Goal: Information Seeking & Learning: Learn about a topic

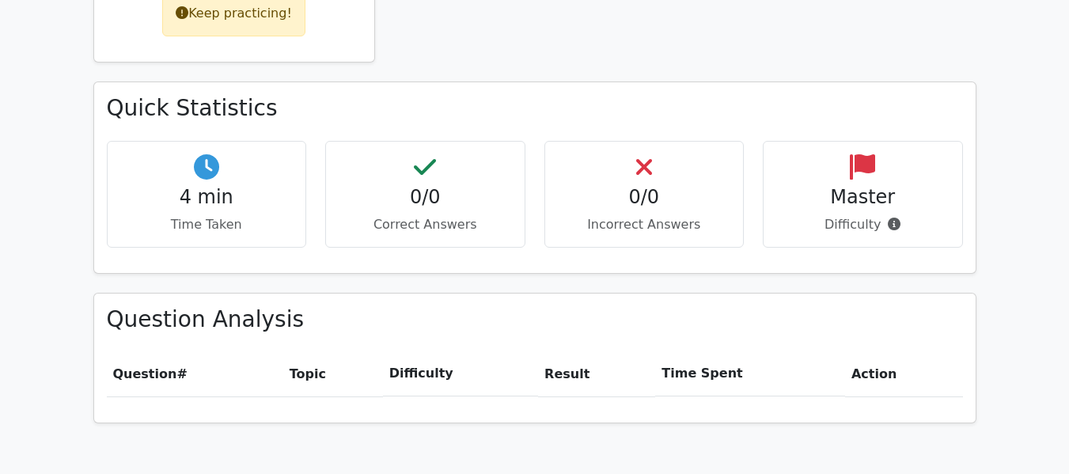
scroll to position [678, 0]
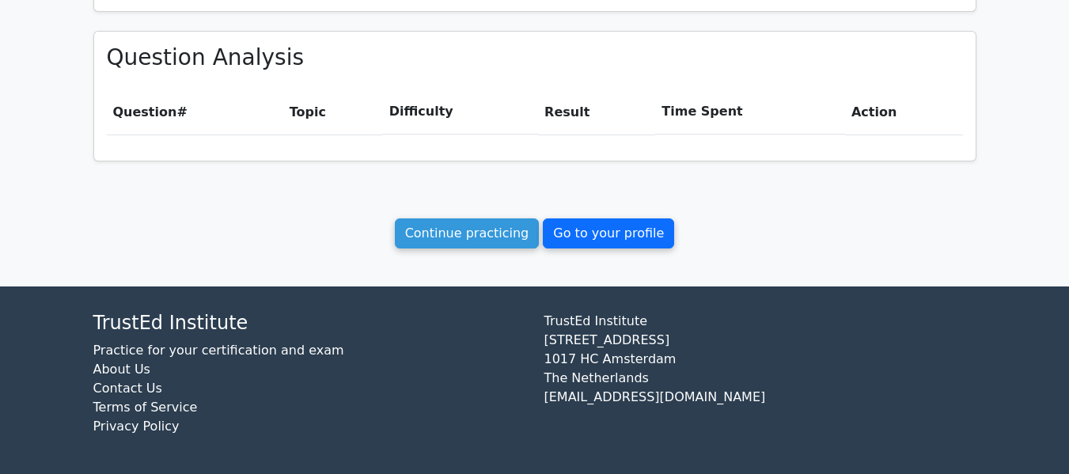
click at [563, 244] on link "Go to your profile" at bounding box center [608, 233] width 131 height 30
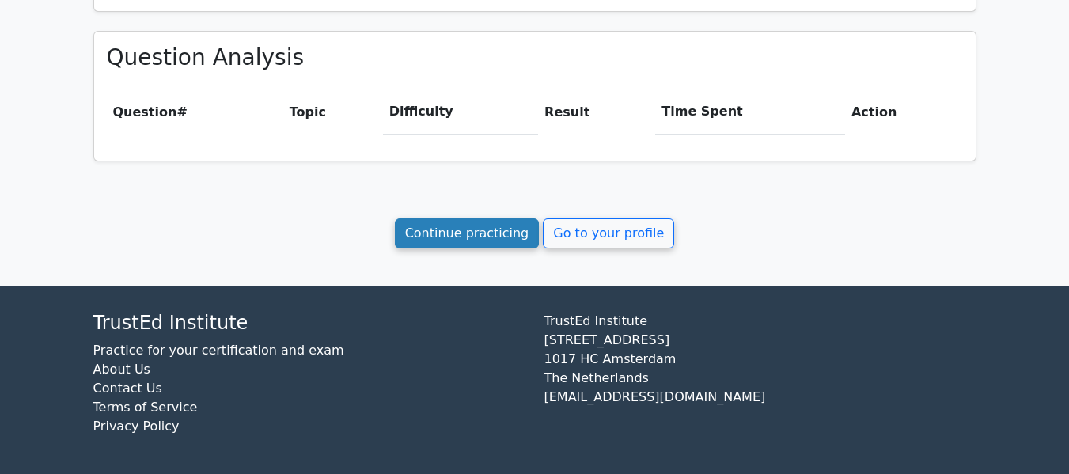
click at [430, 237] on link "Continue practicing" at bounding box center [467, 233] width 145 height 30
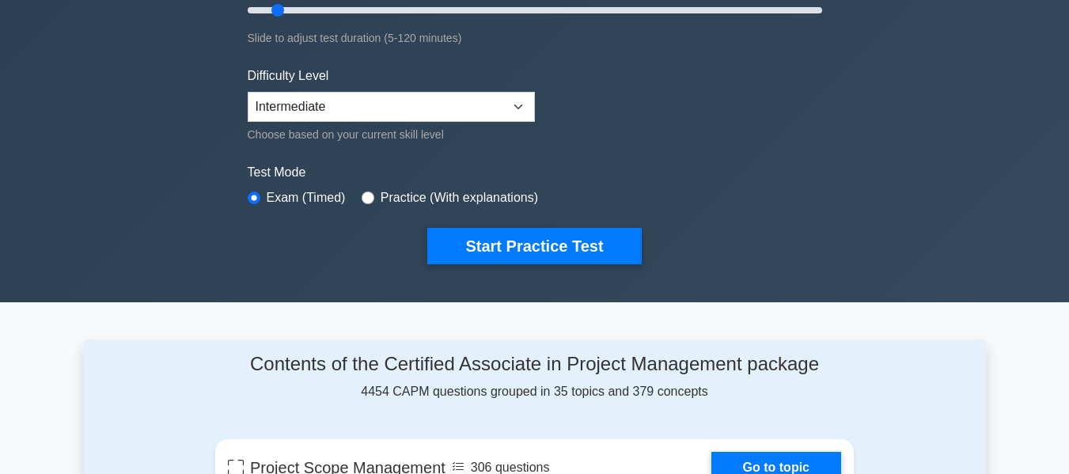
scroll to position [328, 0]
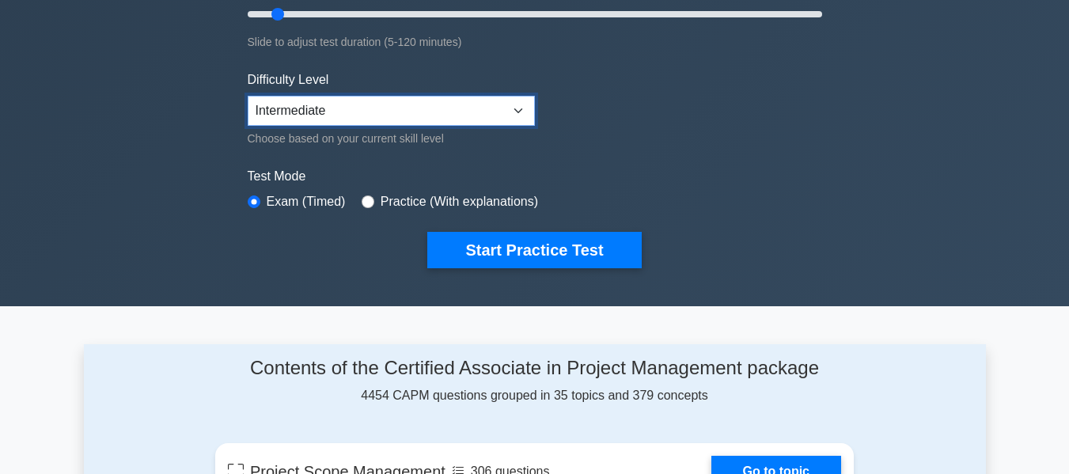
click at [357, 102] on select "Beginner Intermediate Expert" at bounding box center [391, 111] width 287 height 30
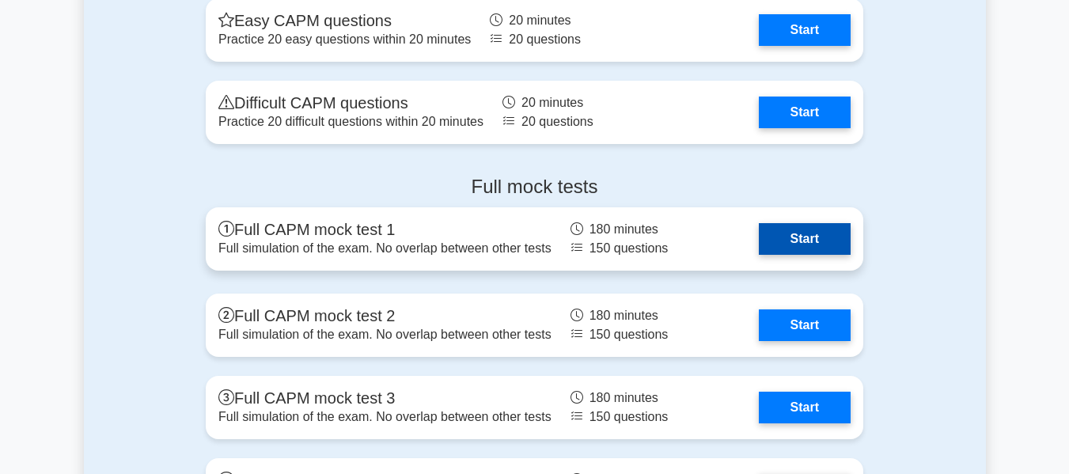
scroll to position [4675, 0]
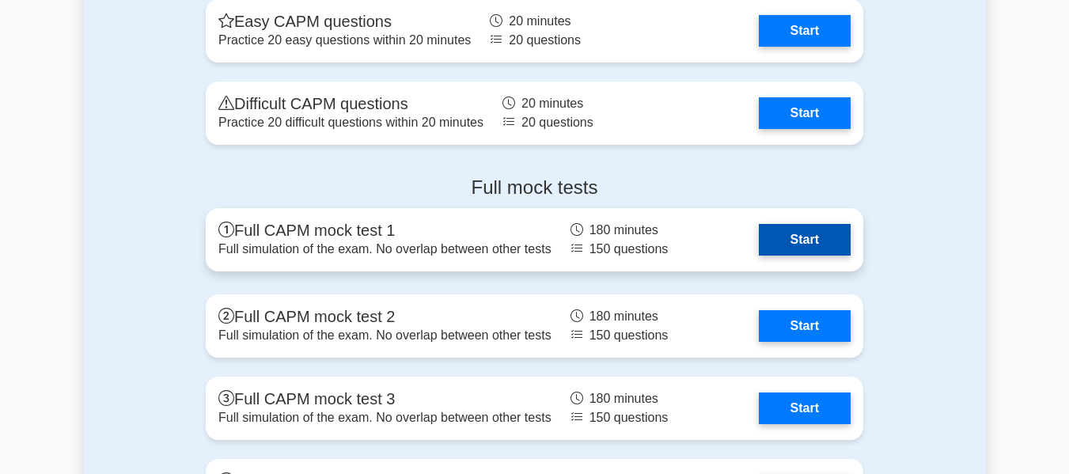
click at [783, 241] on link "Start" at bounding box center [805, 240] width 92 height 32
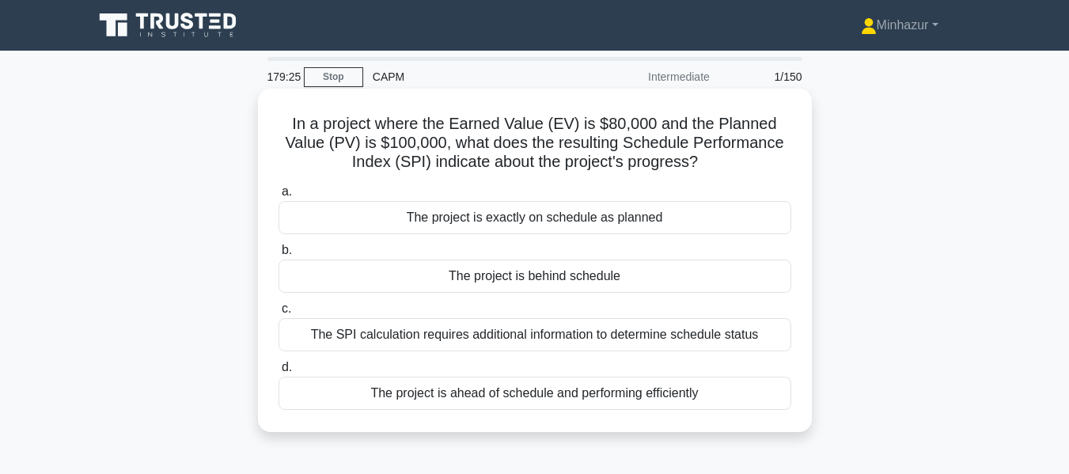
click at [582, 286] on div "The project is behind schedule" at bounding box center [535, 276] width 513 height 33
click at [279, 256] on input "b. The project is behind schedule" at bounding box center [279, 250] width 0 height 10
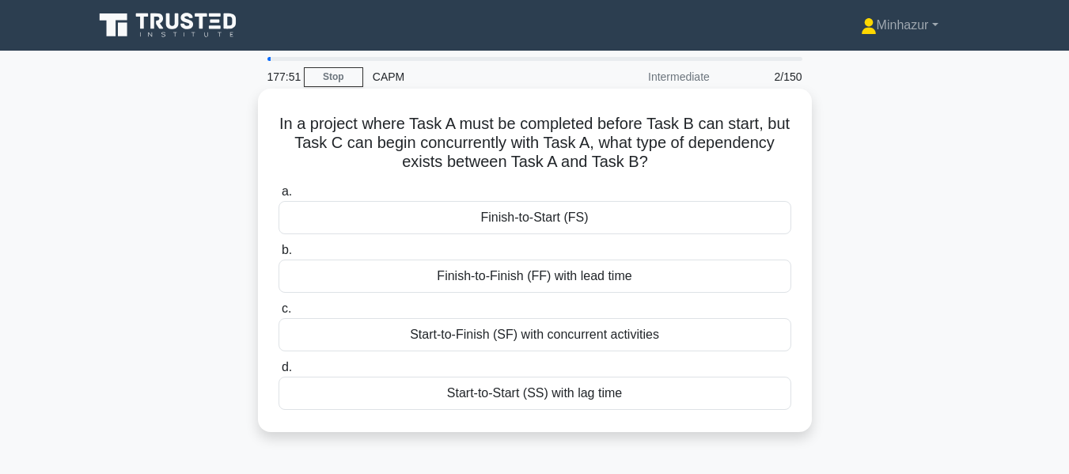
click at [544, 225] on div "Finish-to-Start (FS)" at bounding box center [535, 217] width 513 height 33
click at [279, 197] on input "a. Finish-to-Start (FS)" at bounding box center [279, 192] width 0 height 10
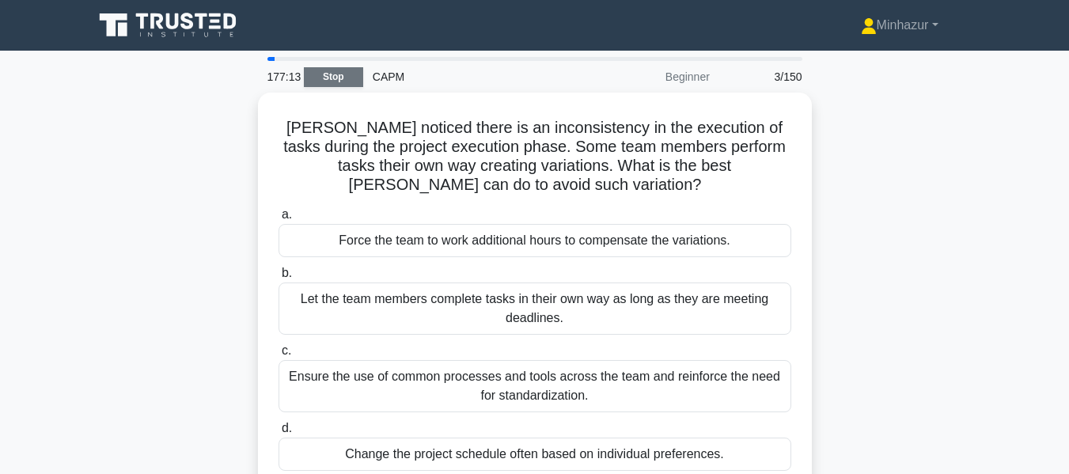
click at [328, 75] on link "Stop" at bounding box center [333, 77] width 59 height 20
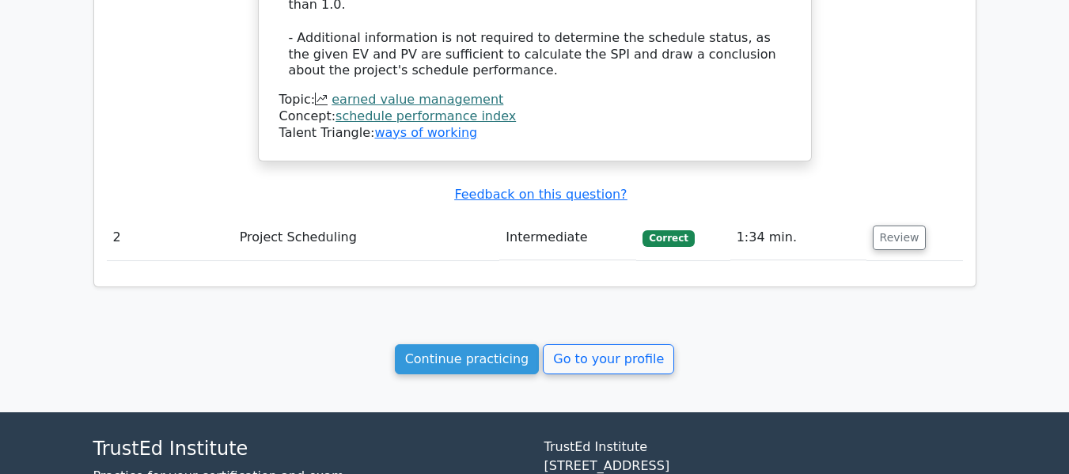
scroll to position [1673, 0]
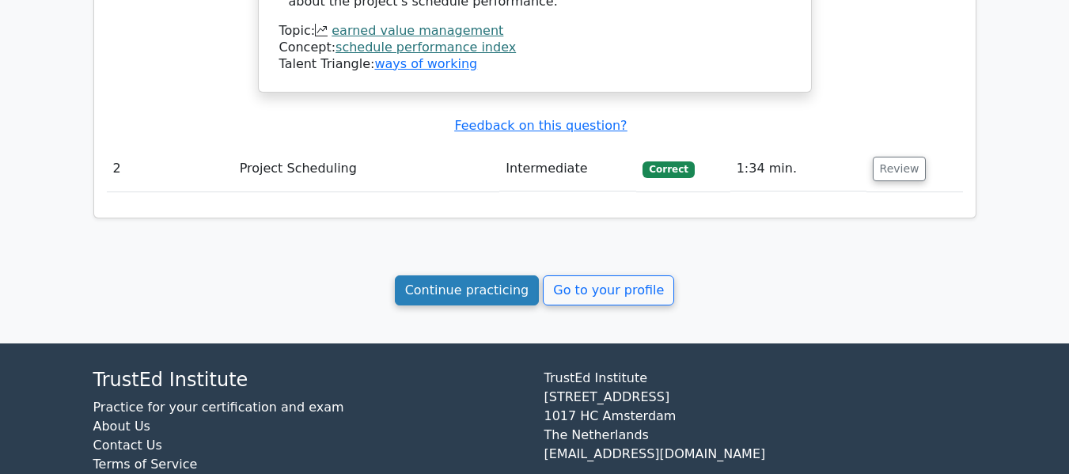
click at [473, 275] on link "Continue practicing" at bounding box center [467, 290] width 145 height 30
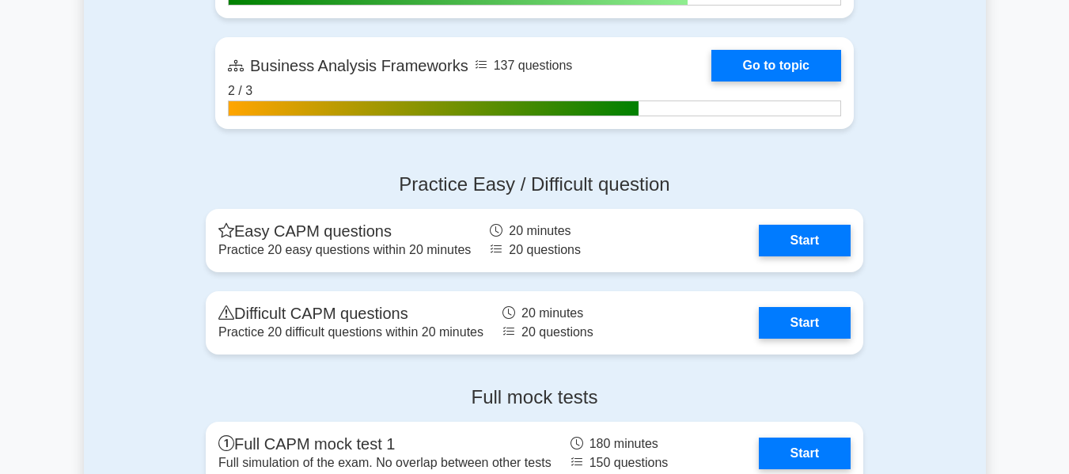
scroll to position [4463, 0]
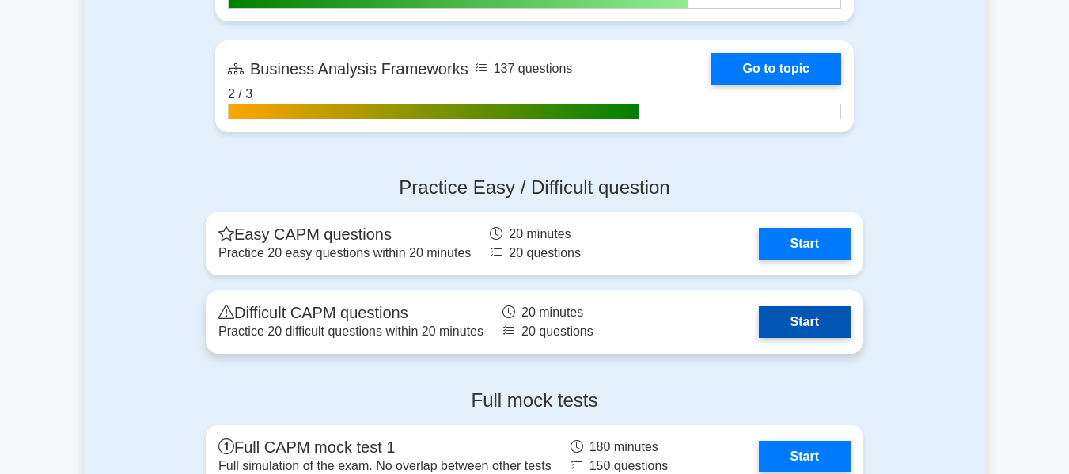
click at [794, 323] on link "Start" at bounding box center [805, 322] width 92 height 32
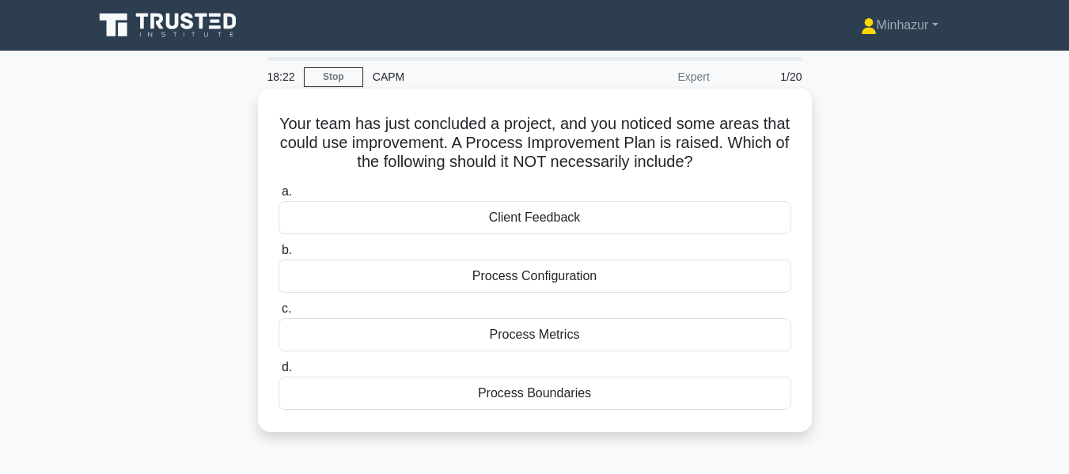
click at [559, 338] on div "Process Metrics" at bounding box center [535, 334] width 513 height 33
click at [279, 314] on input "c. Process Metrics" at bounding box center [279, 309] width 0 height 10
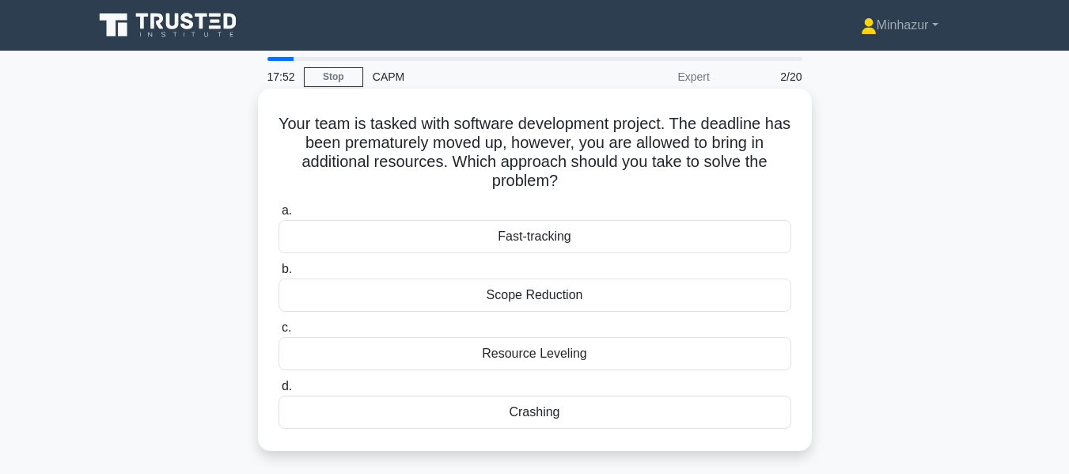
click at [543, 419] on div "Crashing" at bounding box center [535, 412] width 513 height 33
click at [279, 392] on input "d. Crashing" at bounding box center [279, 386] width 0 height 10
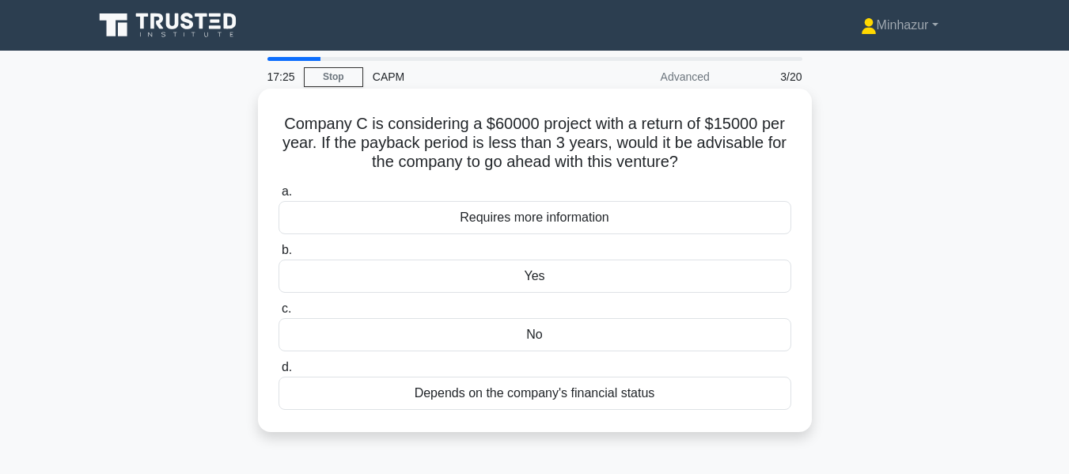
click at [555, 332] on div "No" at bounding box center [535, 334] width 513 height 33
click at [279, 314] on input "c. No" at bounding box center [279, 309] width 0 height 10
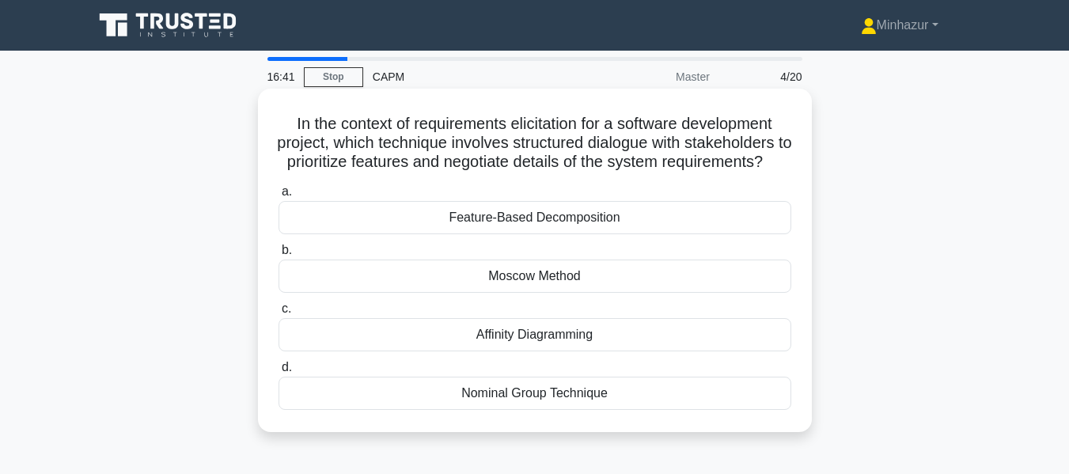
click at [539, 288] on div "Moscow Method" at bounding box center [535, 276] width 513 height 33
click at [279, 256] on input "b. Moscow Method" at bounding box center [279, 250] width 0 height 10
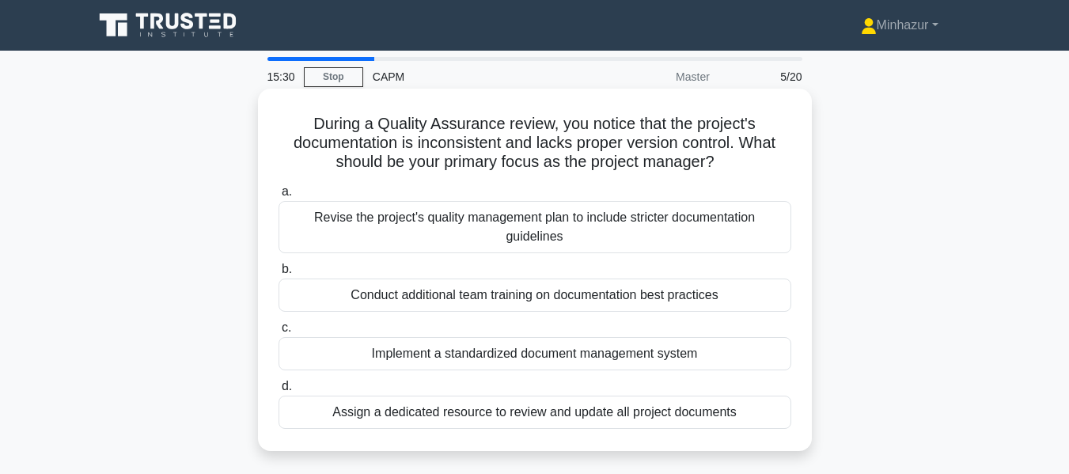
click at [578, 354] on div "Implement a standardized document management system" at bounding box center [535, 353] width 513 height 33
click at [279, 333] on input "c. Implement a standardized document management system" at bounding box center [279, 328] width 0 height 10
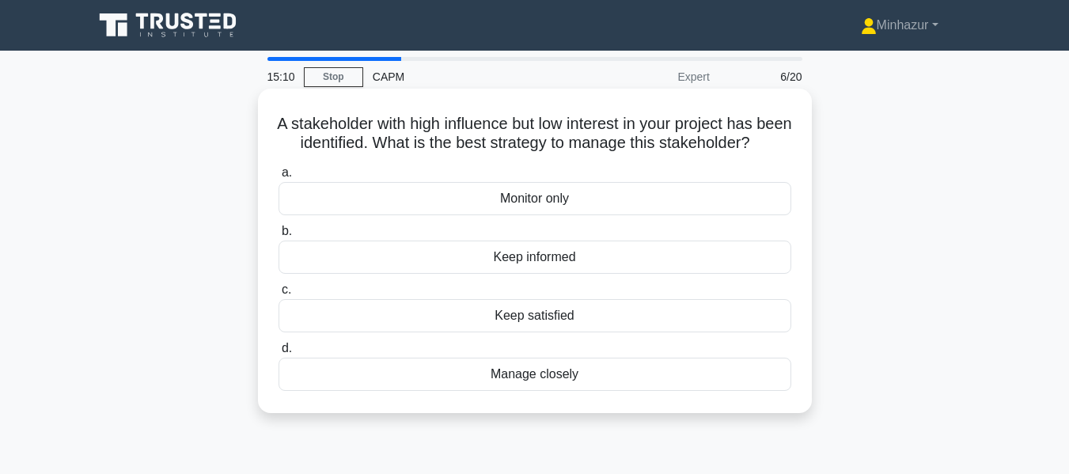
click at [552, 332] on div "Keep satisfied" at bounding box center [535, 315] width 513 height 33
click at [279, 295] on input "c. Keep satisfied" at bounding box center [279, 290] width 0 height 10
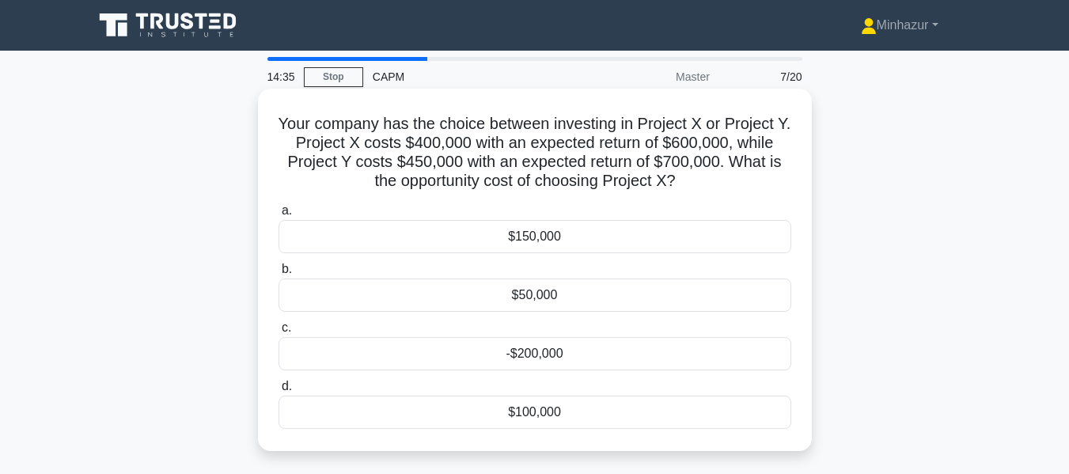
click at [535, 300] on div "$50,000" at bounding box center [535, 295] width 513 height 33
click at [279, 275] on input "b. $50,000" at bounding box center [279, 269] width 0 height 10
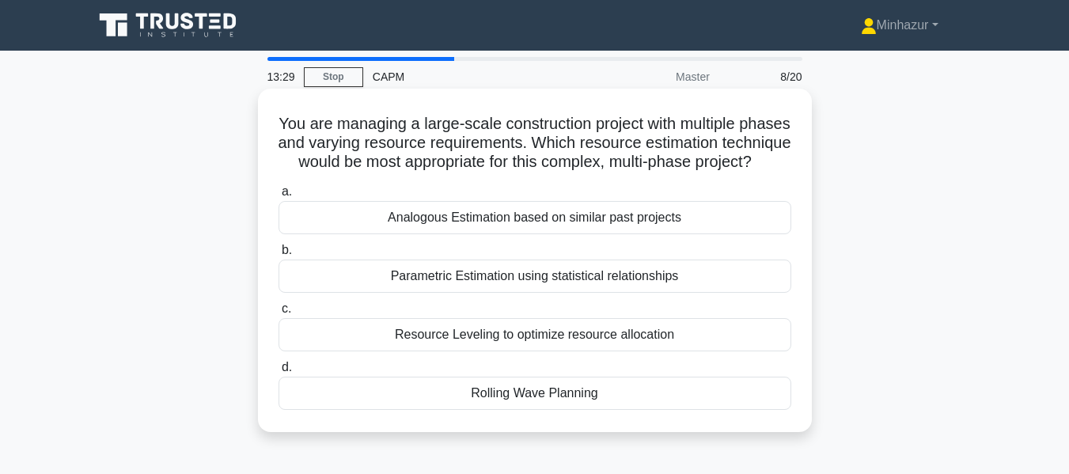
click at [447, 233] on div "Analogous Estimation based on similar past projects" at bounding box center [535, 217] width 513 height 33
click at [279, 197] on input "a. Analogous Estimation based on similar past projects" at bounding box center [279, 192] width 0 height 10
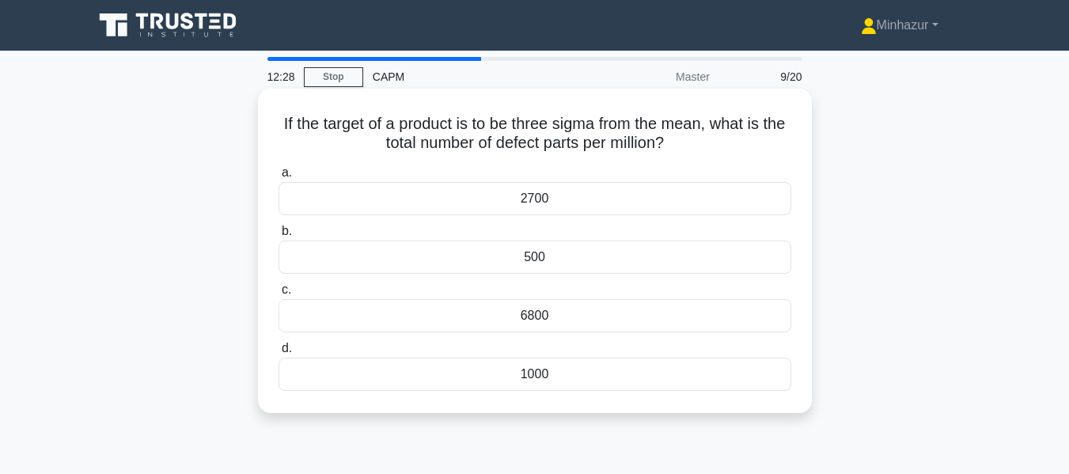
click at [487, 326] on div "6800" at bounding box center [535, 315] width 513 height 33
click at [279, 295] on input "c. 6800" at bounding box center [279, 290] width 0 height 10
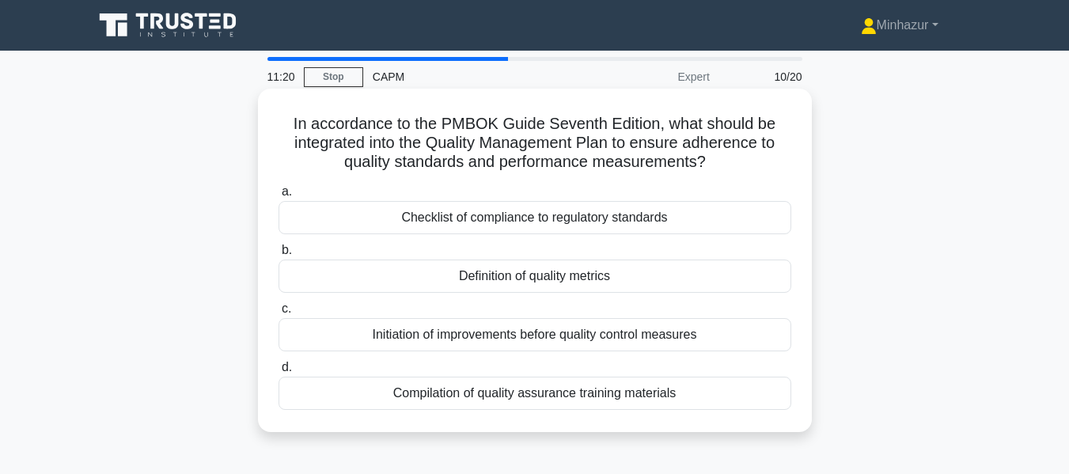
click at [453, 218] on div "Checklist of compliance to regulatory standards" at bounding box center [535, 217] width 513 height 33
click at [279, 197] on input "a. Checklist of compliance to regulatory standards" at bounding box center [279, 192] width 0 height 10
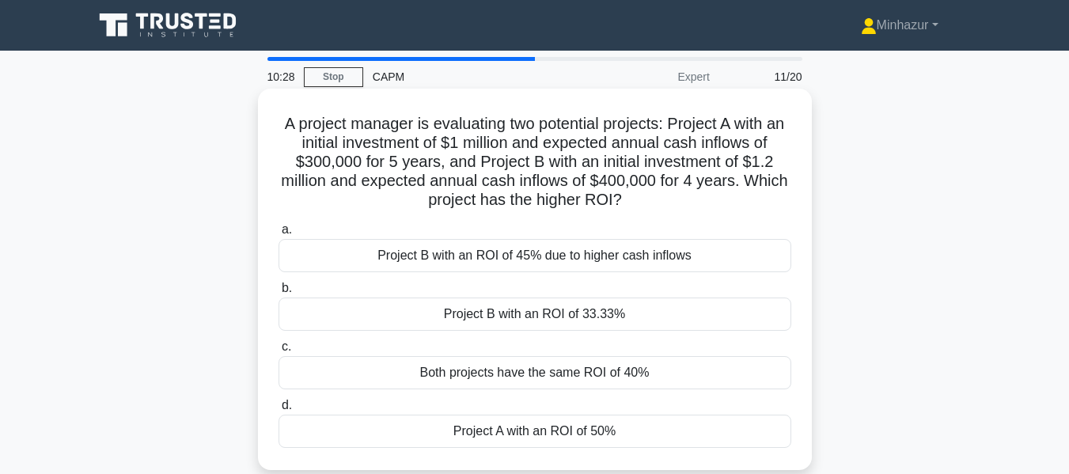
drag, startPoint x: 278, startPoint y: 124, endPoint x: 669, endPoint y: 204, distance: 399.7
click at [669, 204] on h5 "A project manager is evaluating two potential projects: Project A with an initi…" at bounding box center [535, 162] width 516 height 97
copy h5 "A project manager is evaluating two potential projects: Project A with an initi…"
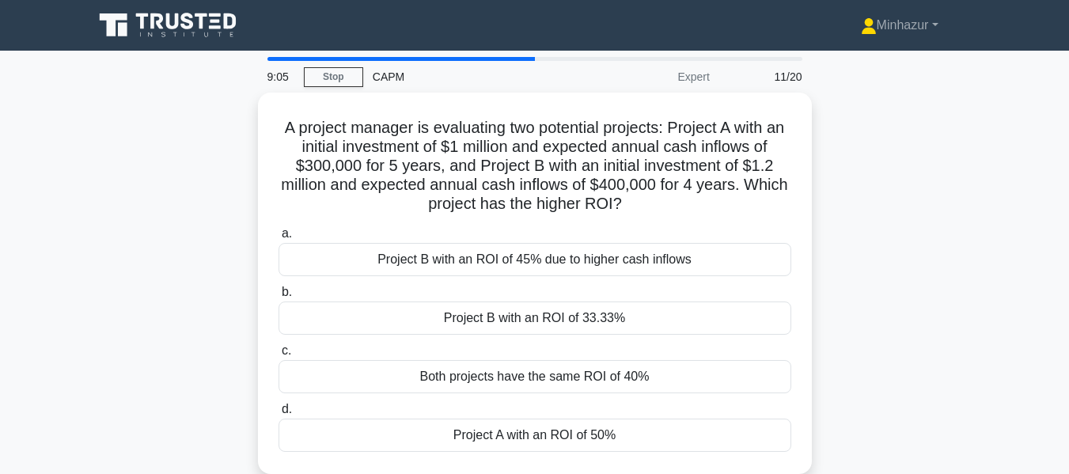
click at [850, 316] on div "A project manager is evaluating two potential projects: Project A with an initi…" at bounding box center [535, 293] width 902 height 400
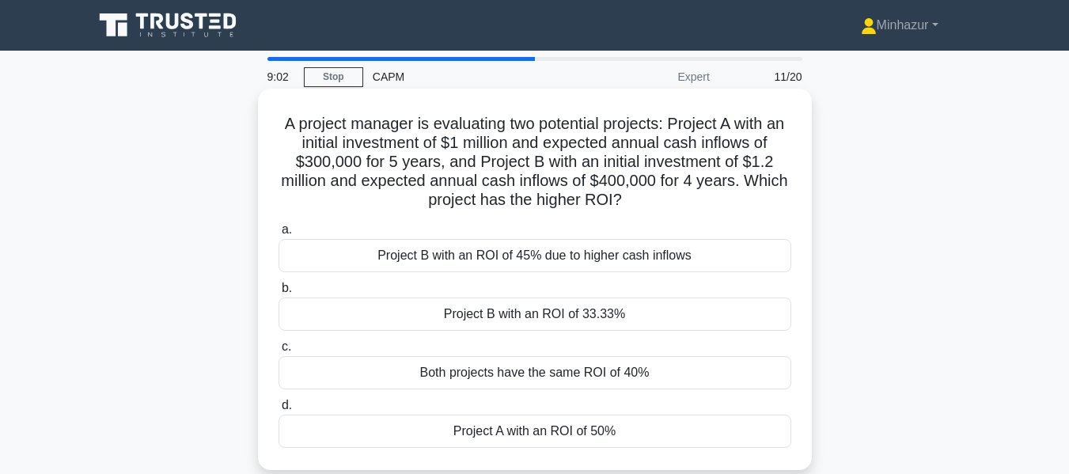
click at [587, 429] on div "Project A with an ROI of 50%" at bounding box center [535, 431] width 513 height 33
click at [279, 411] on input "d. Project A with an ROI of 50%" at bounding box center [279, 405] width 0 height 10
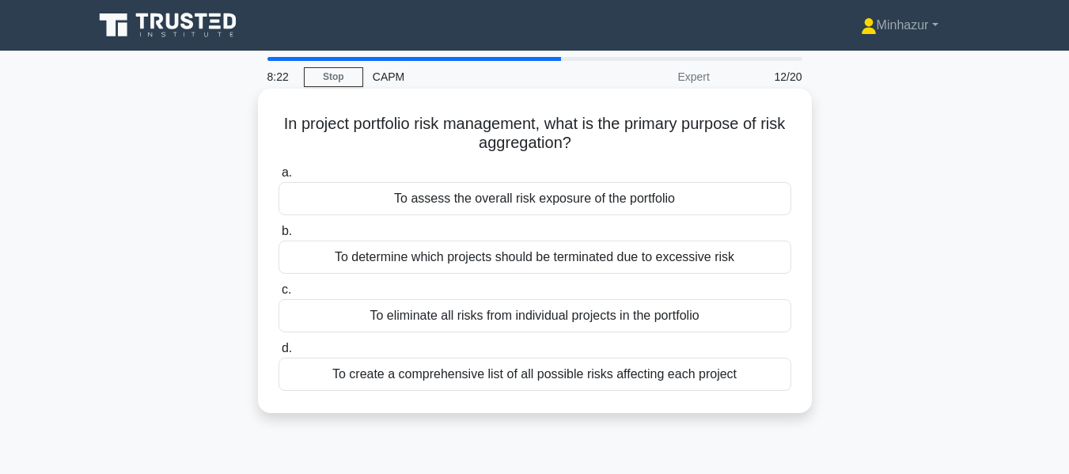
click at [593, 193] on div "To assess the overall risk exposure of the portfolio" at bounding box center [535, 198] width 513 height 33
click at [279, 178] on input "a. To assess the overall risk exposure of the portfolio" at bounding box center [279, 173] width 0 height 10
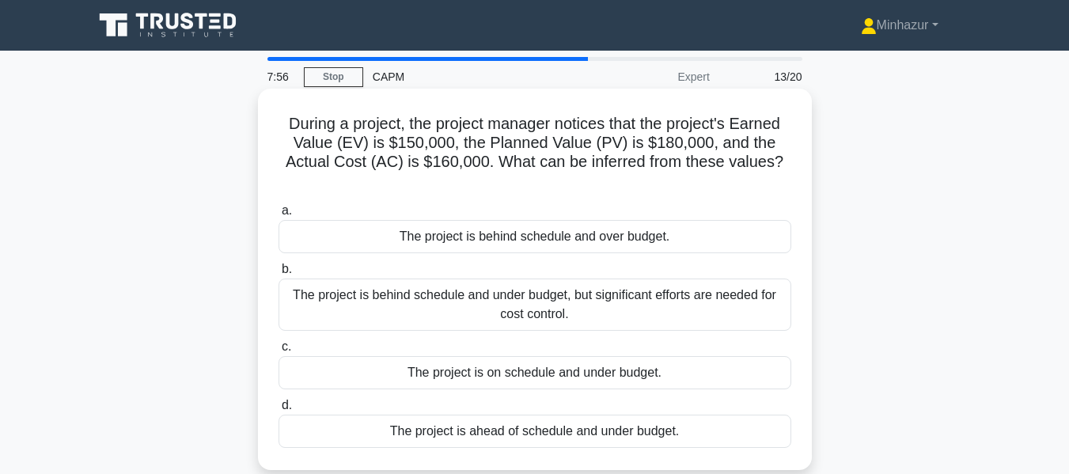
click at [637, 244] on div "The project is behind schedule and over budget." at bounding box center [535, 236] width 513 height 33
click at [279, 216] on input "a. The project is behind schedule and over budget." at bounding box center [279, 211] width 0 height 10
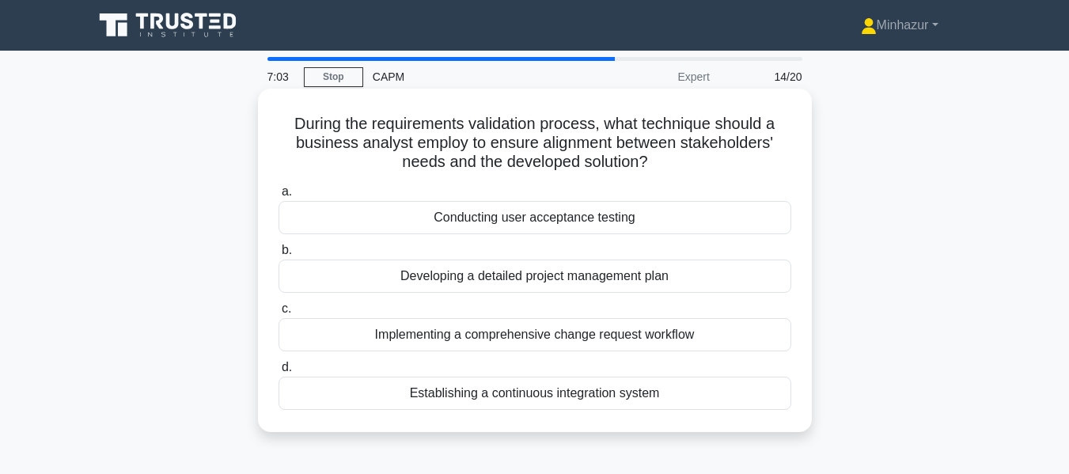
click at [582, 385] on div "Establishing a continuous integration system" at bounding box center [535, 393] width 513 height 33
click at [279, 373] on input "d. Establishing a continuous integration system" at bounding box center [279, 367] width 0 height 10
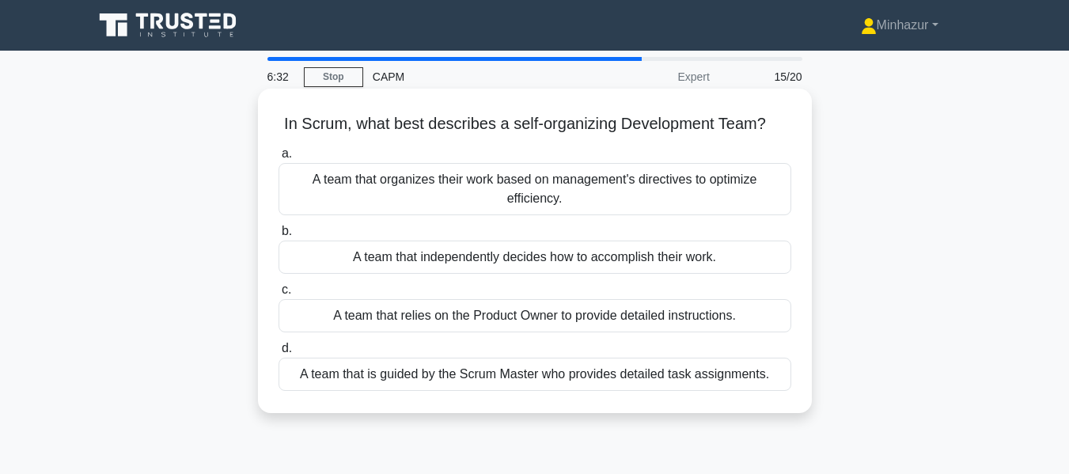
click at [589, 244] on div "A team that independently decides how to accomplish their work." at bounding box center [535, 257] width 513 height 33
click at [279, 237] on input "b. A team that independently decides how to accomplish their work." at bounding box center [279, 231] width 0 height 10
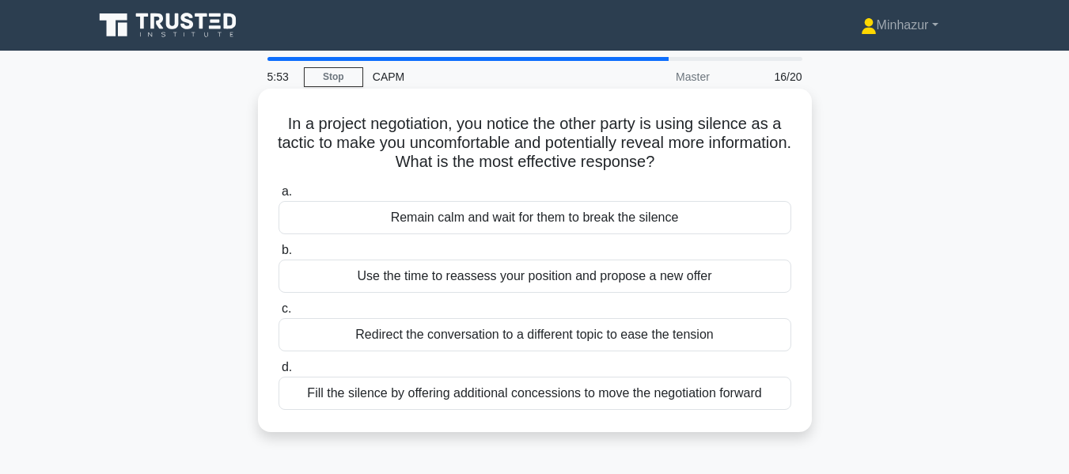
click at [522, 280] on div "Use the time to reassess your position and propose a new offer" at bounding box center [535, 276] width 513 height 33
click at [279, 256] on input "b. Use the time to reassess your position and propose a new offer" at bounding box center [279, 250] width 0 height 10
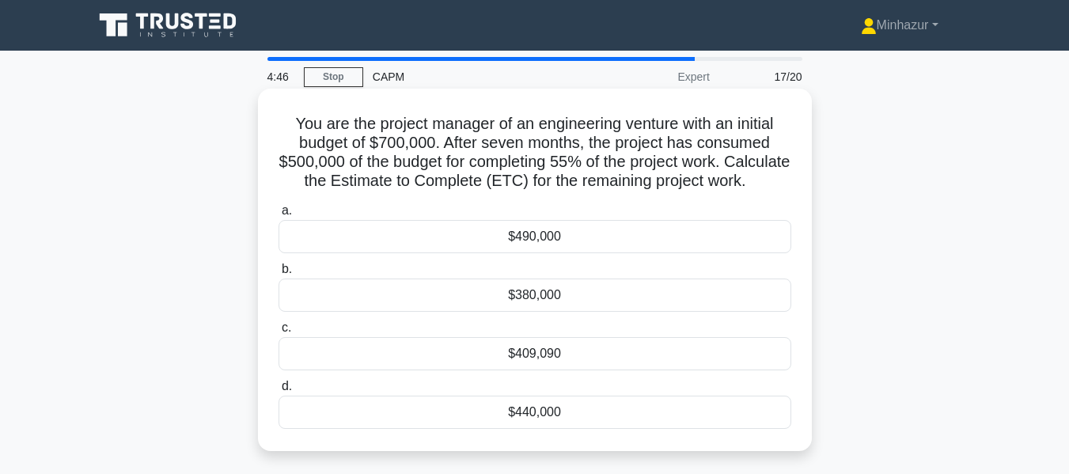
click at [512, 370] on div "$409,090" at bounding box center [535, 353] width 513 height 33
click at [279, 333] on input "c. $409,090" at bounding box center [279, 328] width 0 height 10
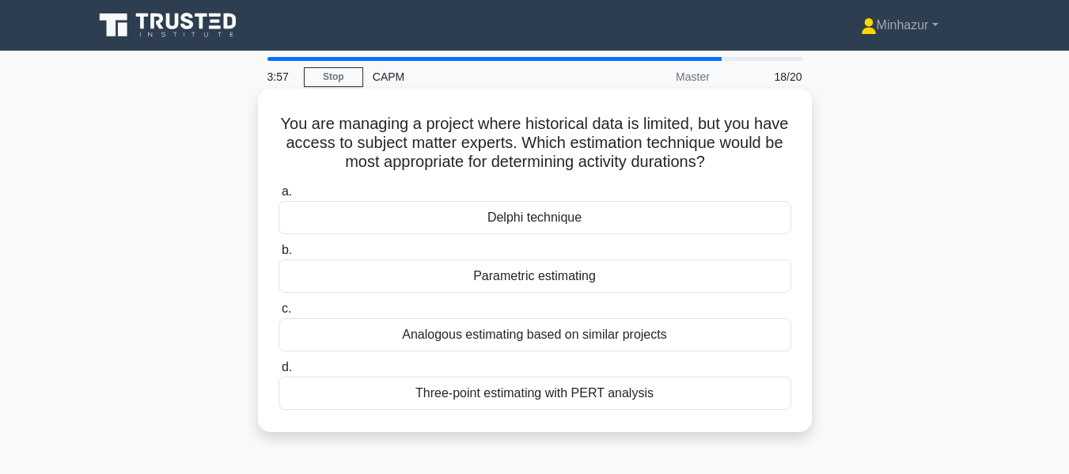
click at [527, 217] on div "Delphi technique" at bounding box center [535, 217] width 513 height 33
click at [279, 197] on input "a. Delphi technique" at bounding box center [279, 192] width 0 height 10
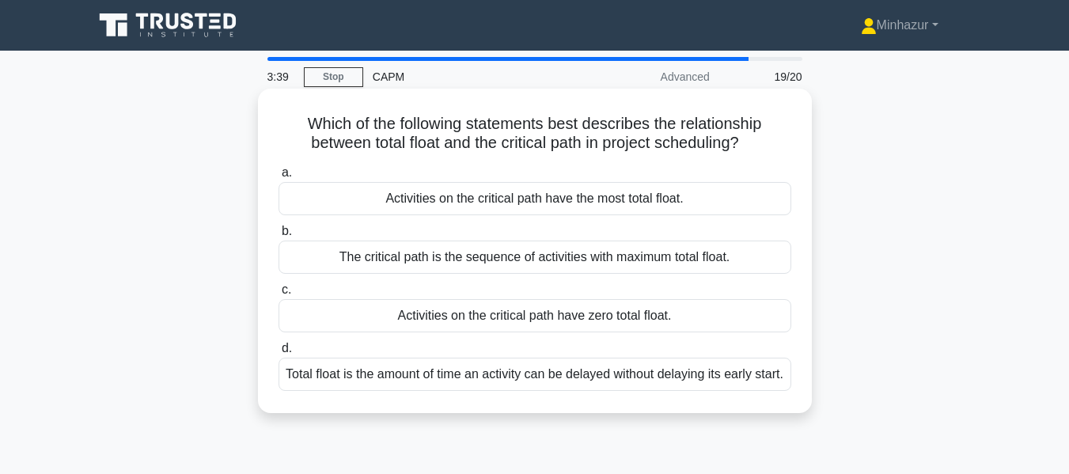
click at [545, 305] on div "Activities on the critical path have zero total float." at bounding box center [535, 315] width 513 height 33
click at [279, 295] on input "c. Activities on the critical path have zero total float." at bounding box center [279, 290] width 0 height 10
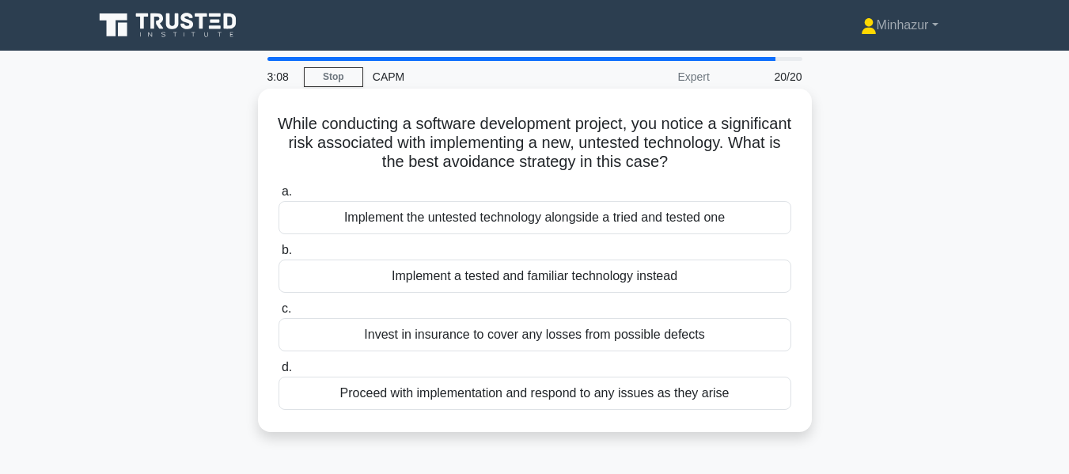
click at [702, 219] on div "Implement the untested technology alongside a tried and tested one" at bounding box center [535, 217] width 513 height 33
click at [279, 197] on input "a. Implement the untested technology alongside a tried and tested one" at bounding box center [279, 192] width 0 height 10
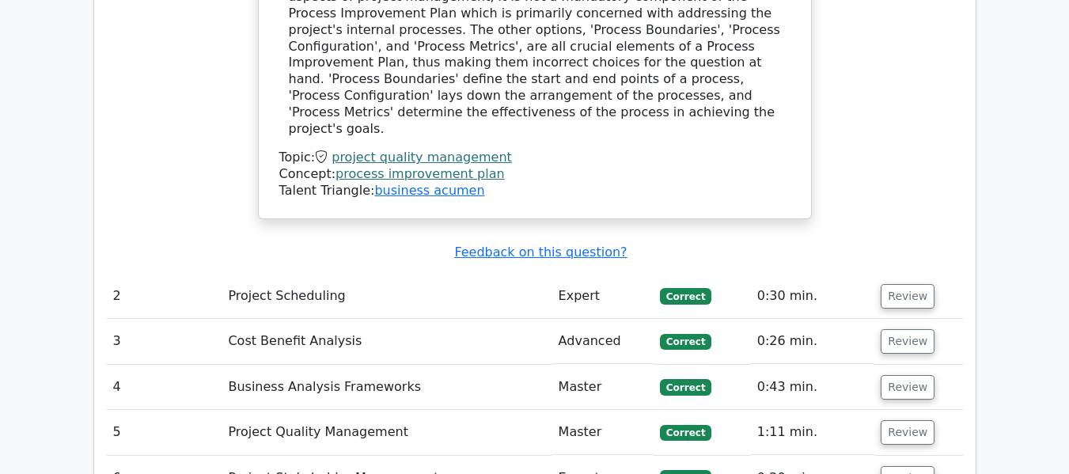
scroll to position [1700, 0]
click at [554, 274] on td "Expert" at bounding box center [602, 296] width 101 height 45
click at [506, 274] on td "Project Scheduling" at bounding box center [387, 296] width 330 height 45
click at [893, 284] on button "Review" at bounding box center [908, 296] width 54 height 25
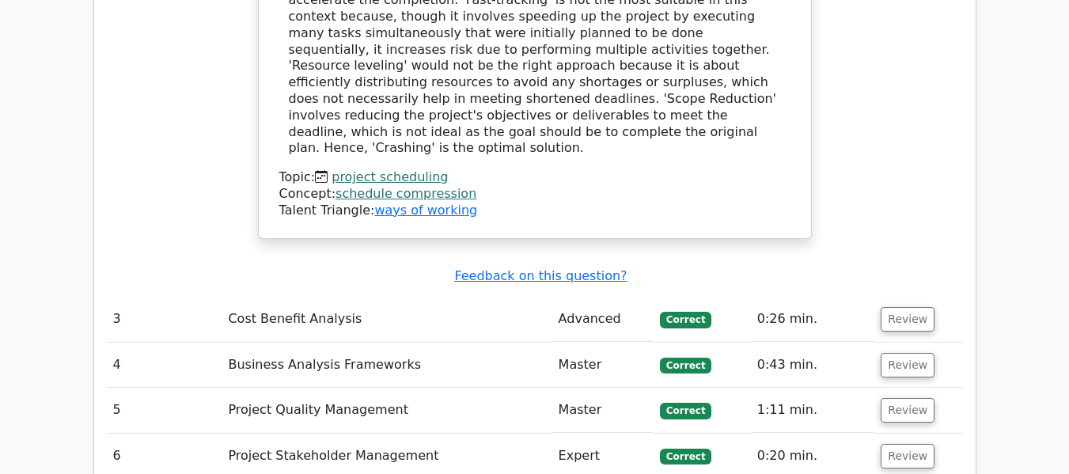
scroll to position [2466, 0]
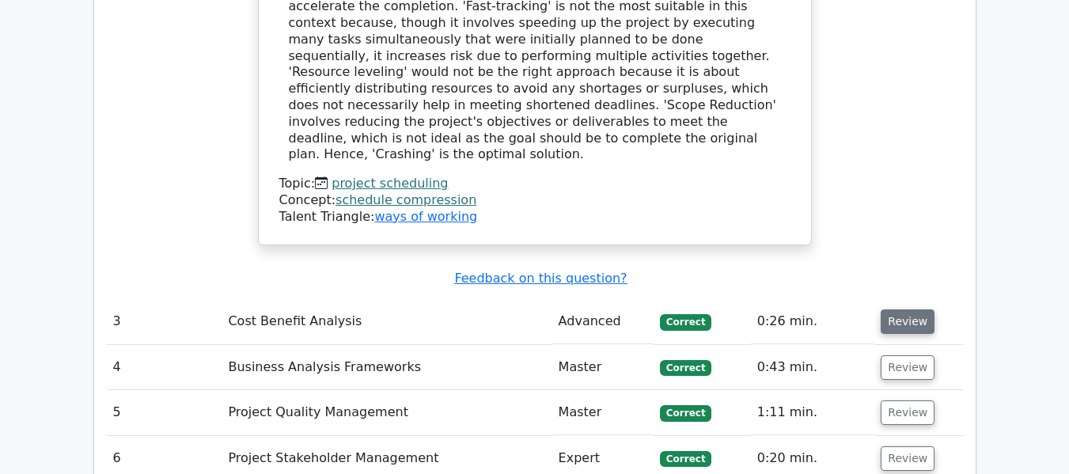
click at [903, 309] on button "Review" at bounding box center [908, 321] width 54 height 25
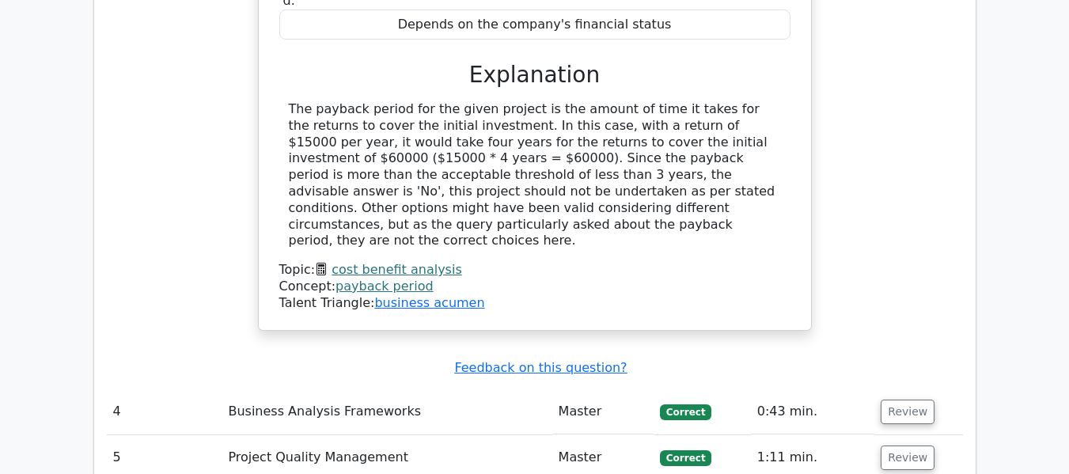
scroll to position [3089, 0]
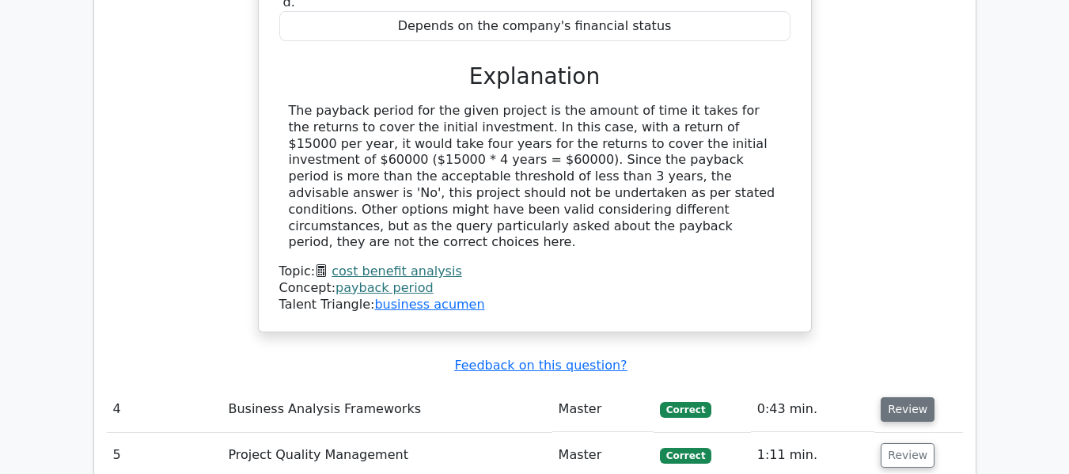
click at [896, 397] on button "Review" at bounding box center [908, 409] width 54 height 25
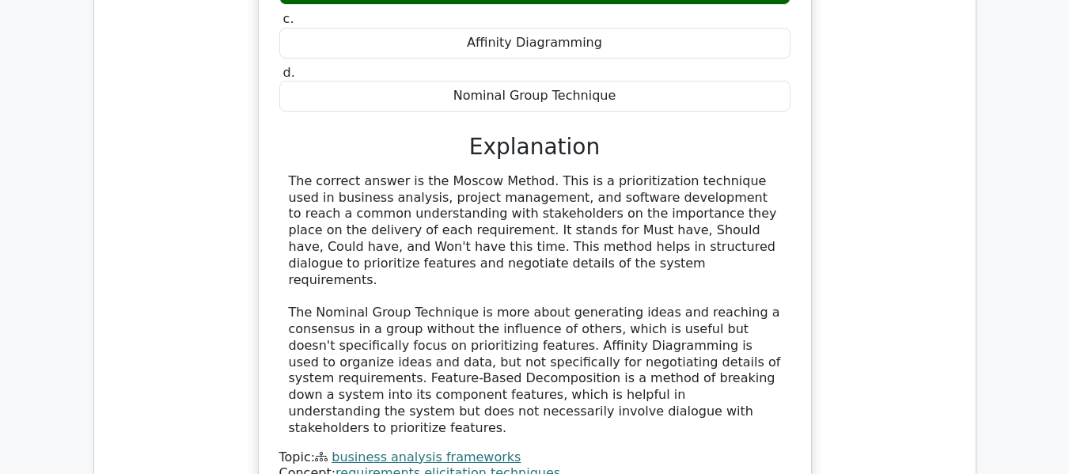
scroll to position [3726, 0]
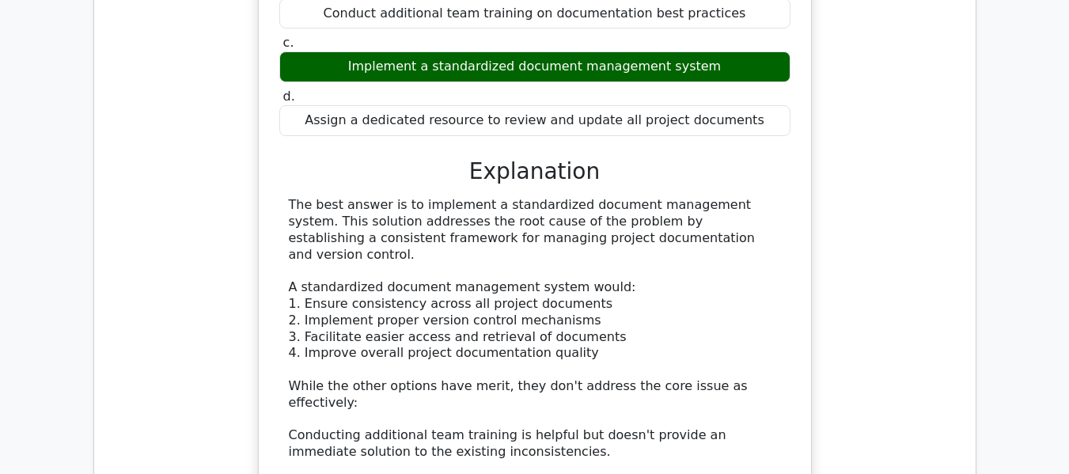
scroll to position [4748, 0]
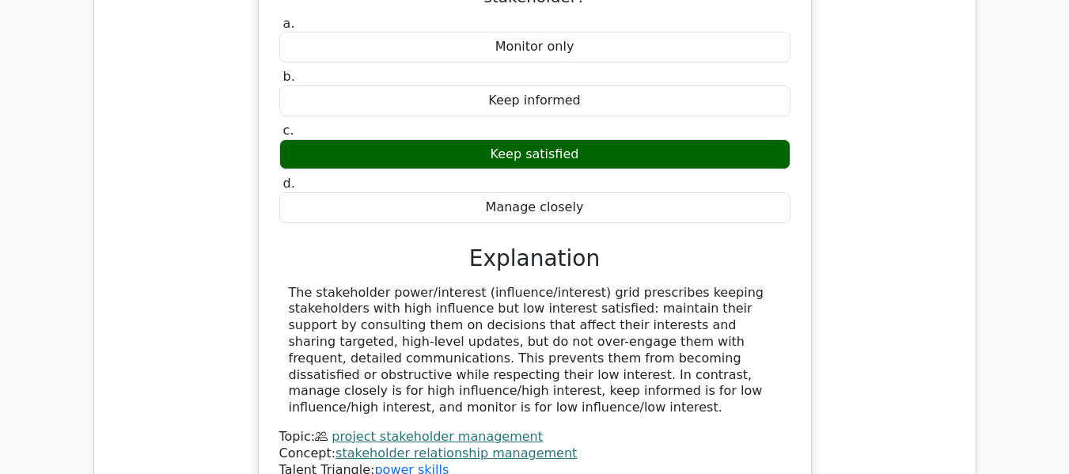
scroll to position [5397, 0]
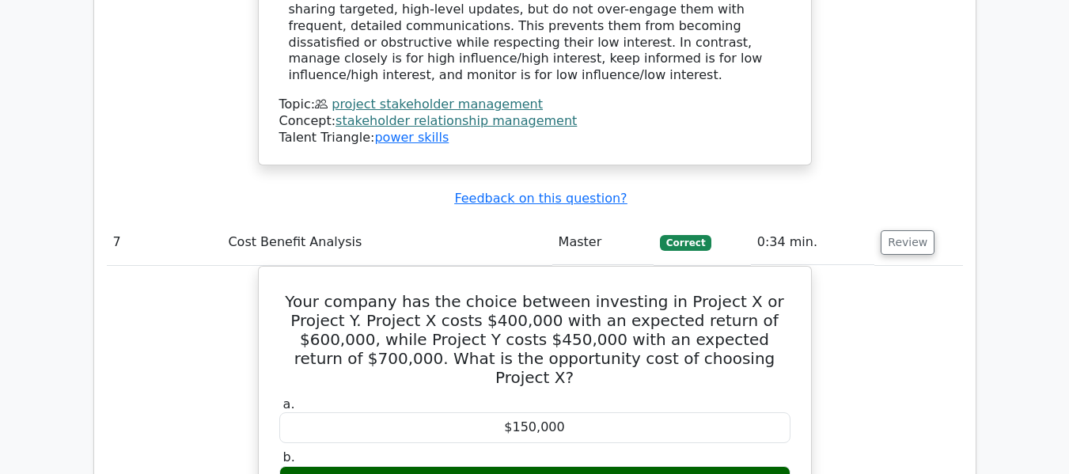
scroll to position [6088, 0]
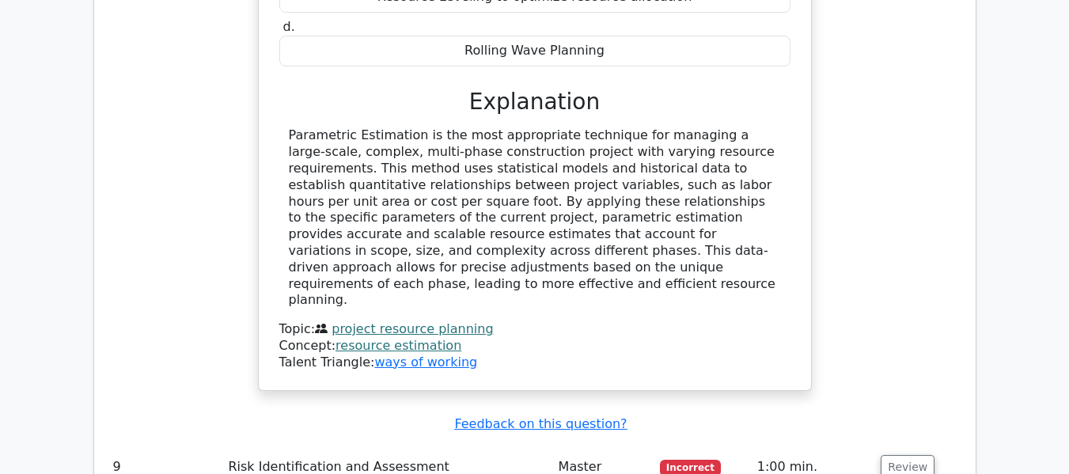
scroll to position [6894, 0]
click at [904, 454] on button "Review" at bounding box center [908, 466] width 54 height 25
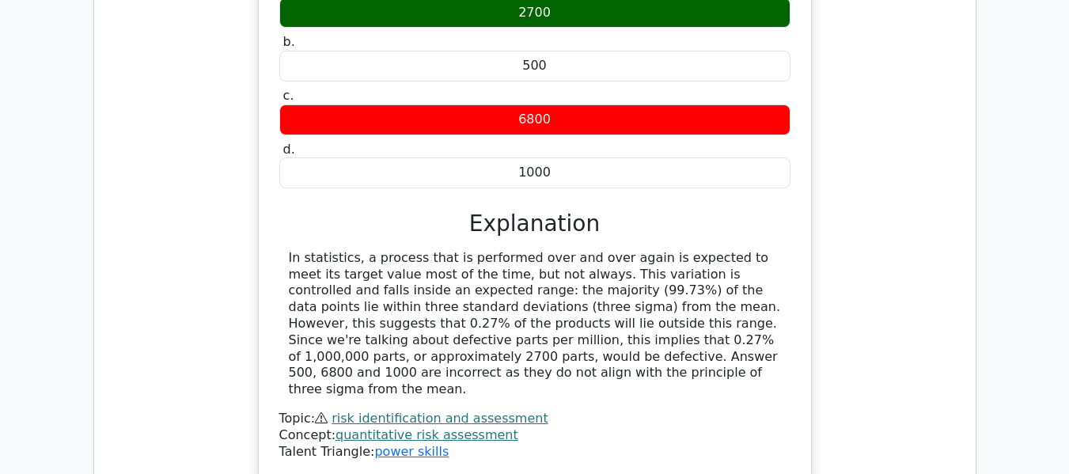
scroll to position [7477, 0]
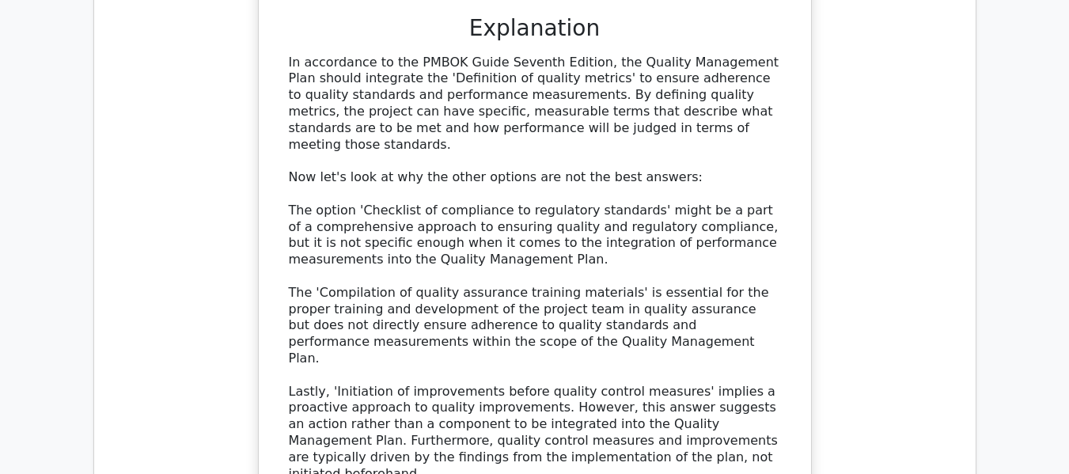
scroll to position [8379, 0]
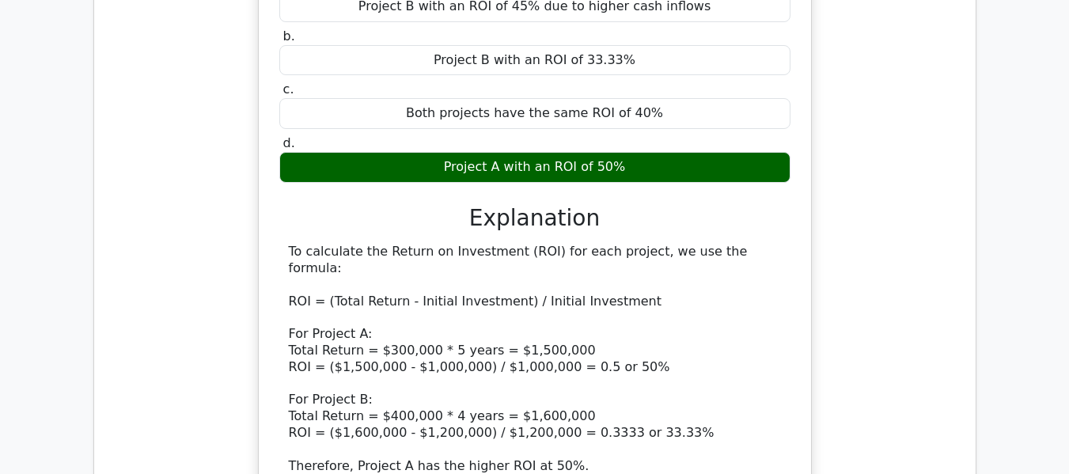
scroll to position [9207, 0]
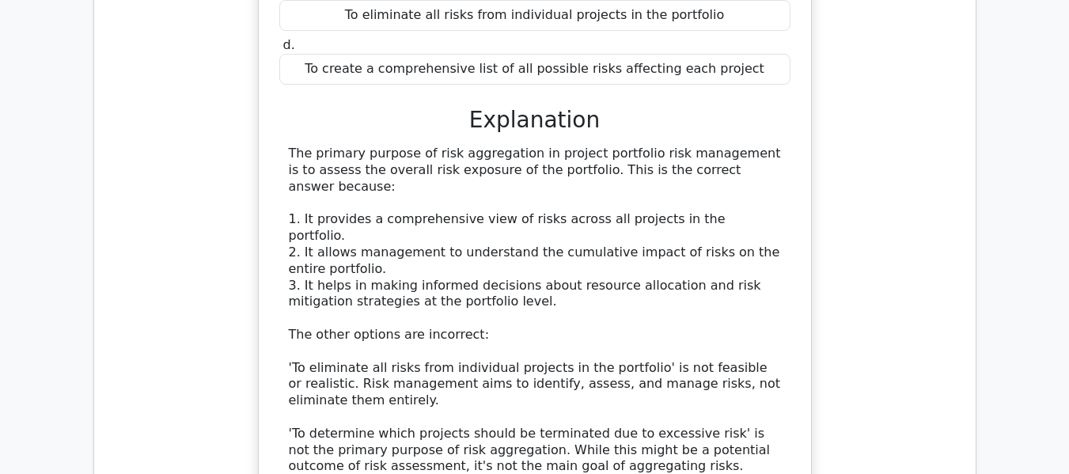
scroll to position [10207, 0]
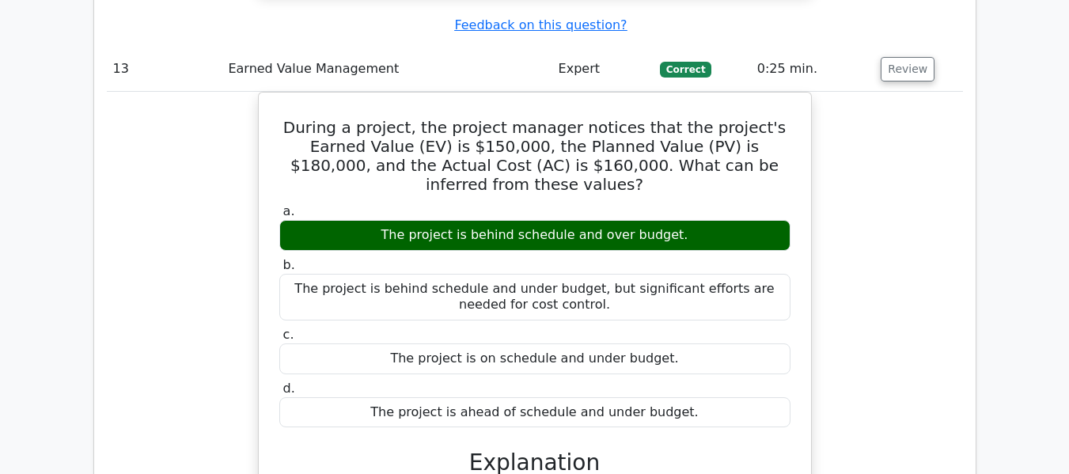
scroll to position [10902, 0]
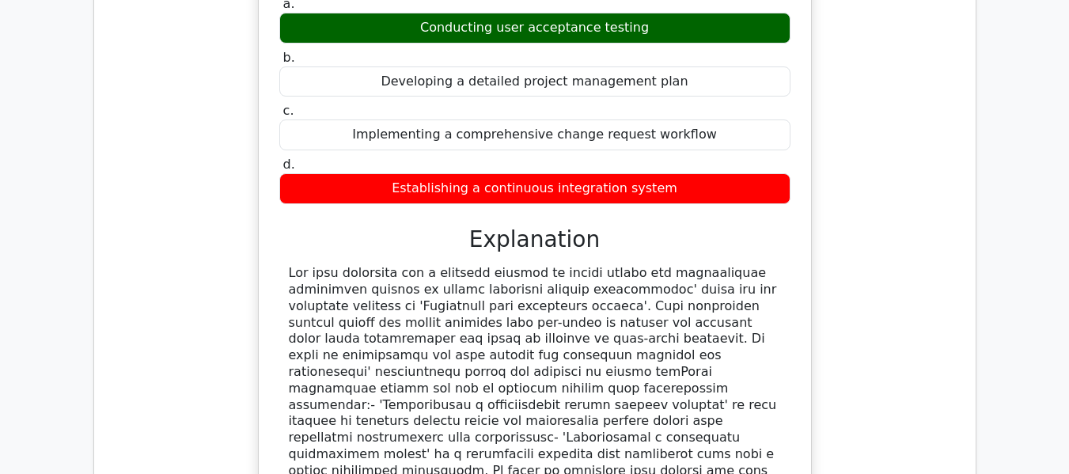
scroll to position [11785, 0]
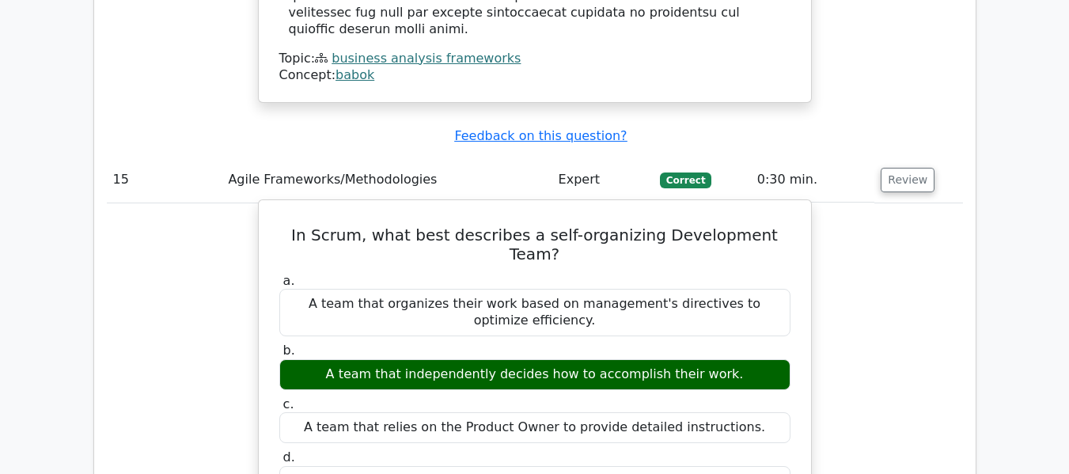
scroll to position [12292, 0]
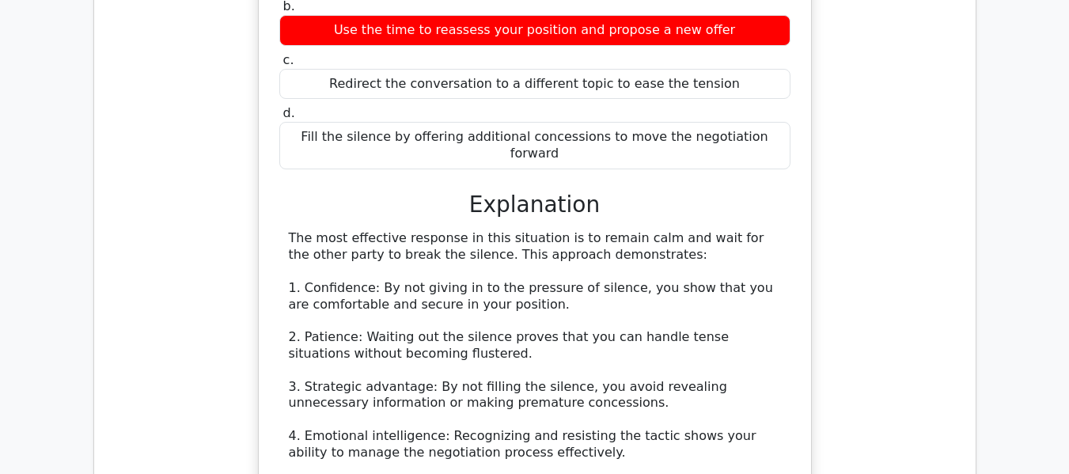
scroll to position [13380, 0]
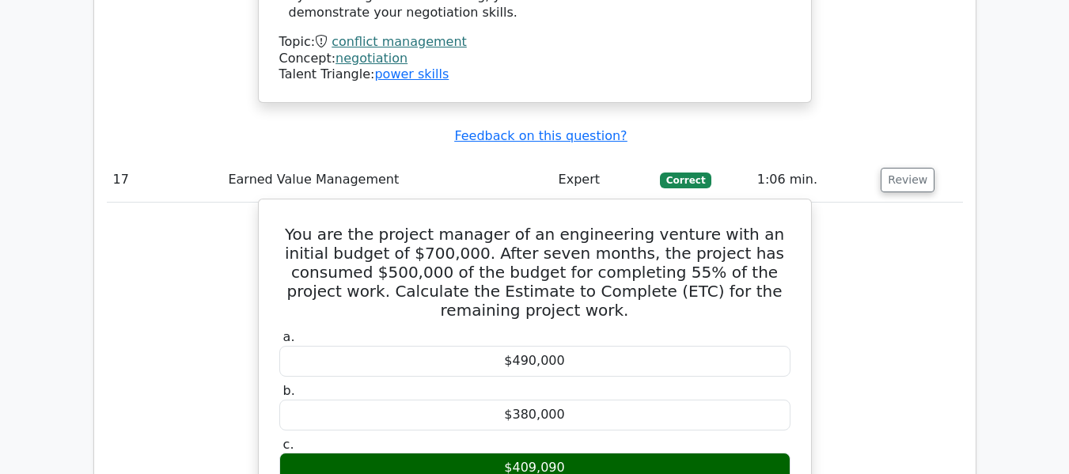
scroll to position [14051, 0]
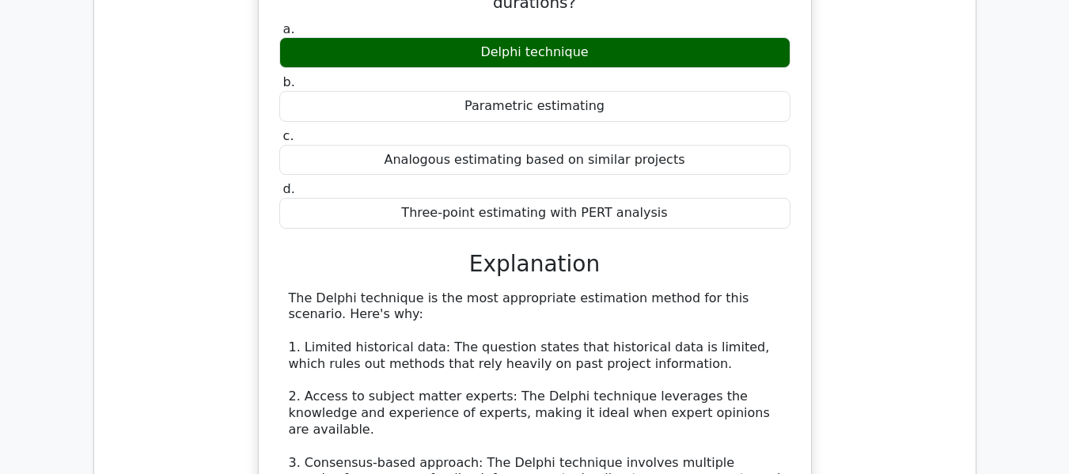
scroll to position [15124, 0]
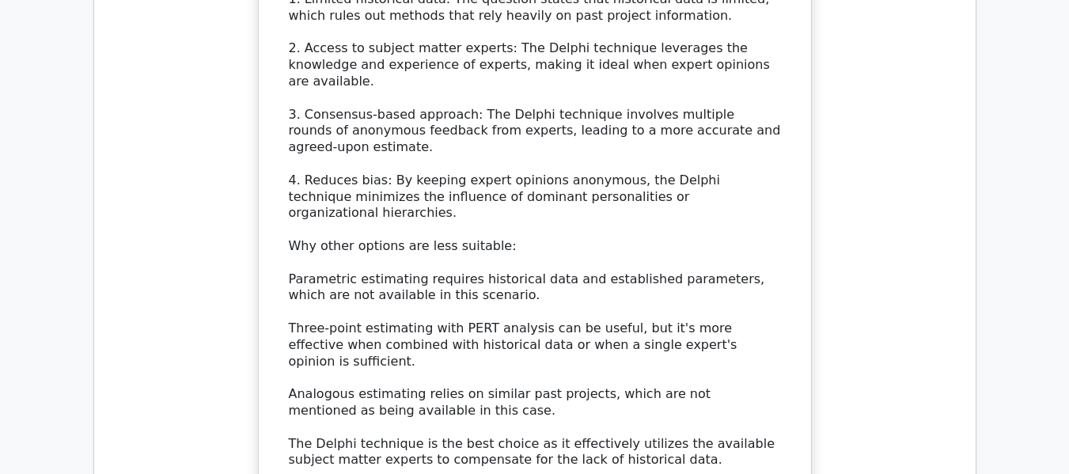
scroll to position [15606, 0]
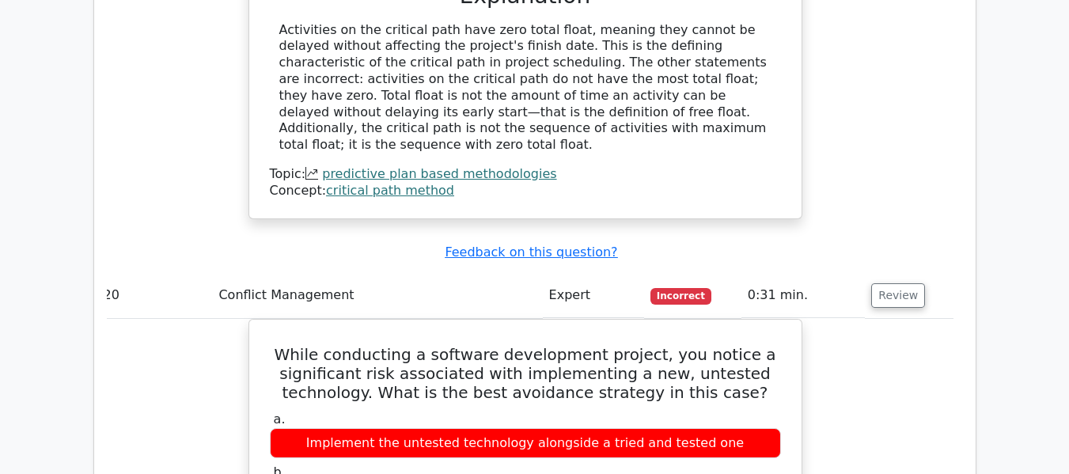
scroll to position [16477, 0]
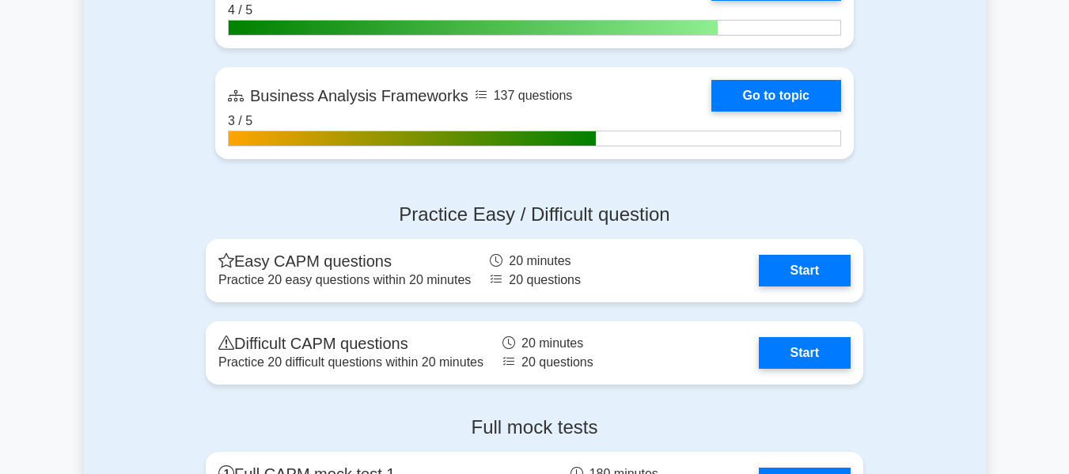
scroll to position [4436, 0]
